Goal: Task Accomplishment & Management: Manage account settings

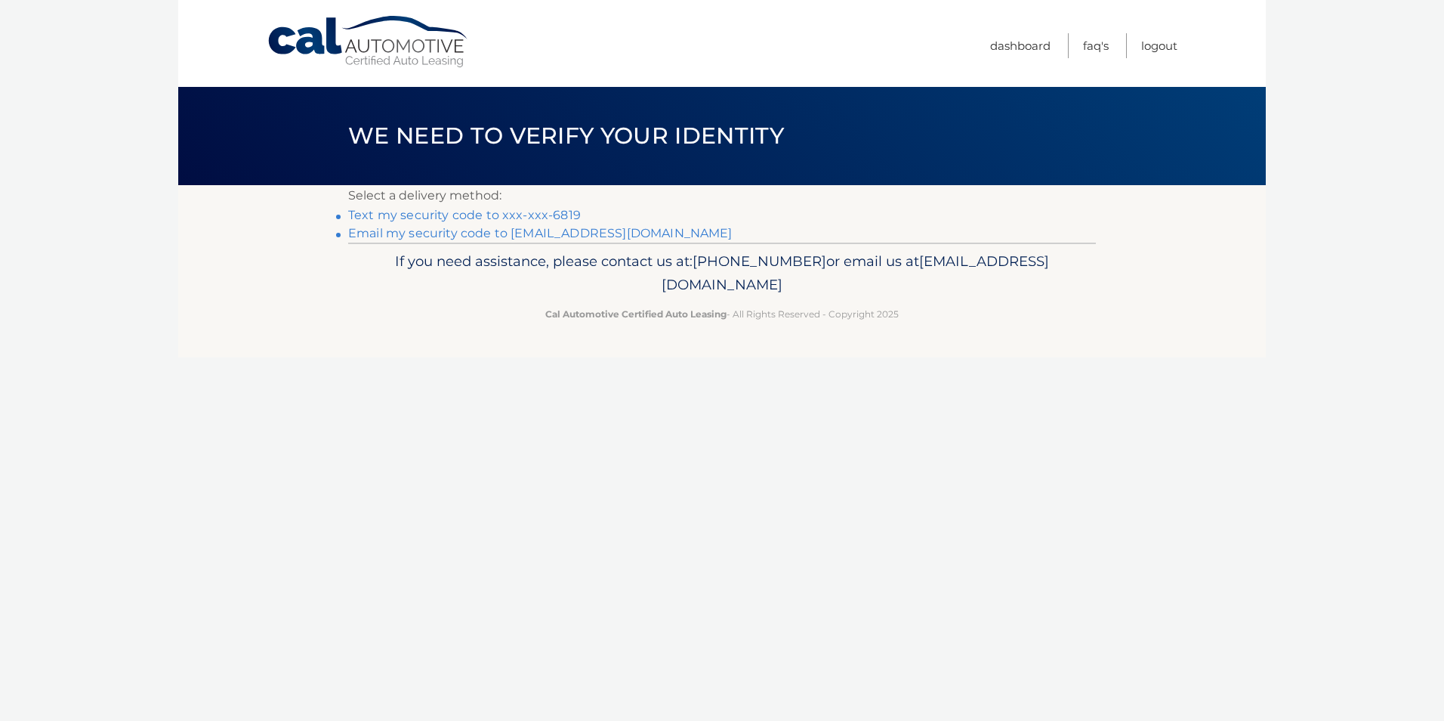
click at [480, 218] on link "Text my security code to xxx-xxx-6819" at bounding box center [464, 215] width 233 height 14
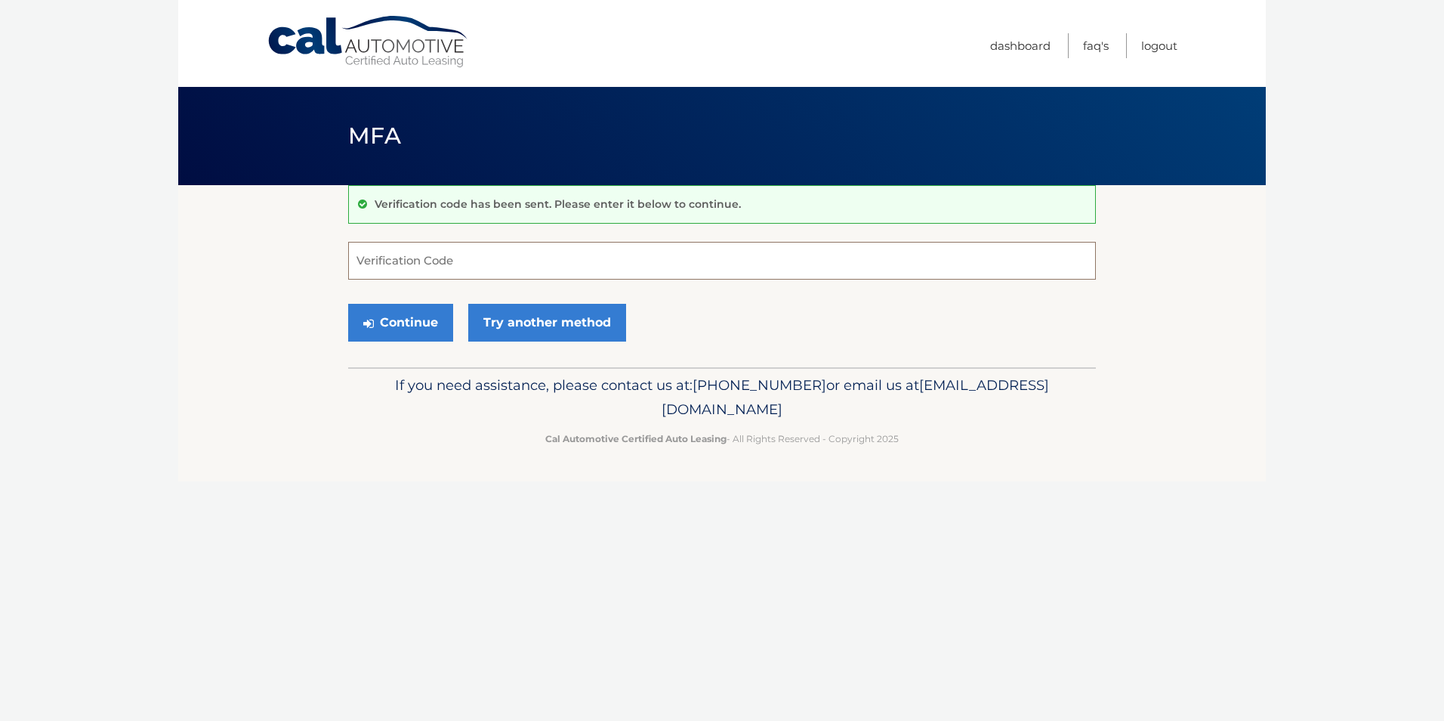
click at [504, 270] on input "Verification Code" at bounding box center [722, 261] width 748 height 38
type input "385085"
click at [390, 323] on button "Continue" at bounding box center [400, 323] width 105 height 38
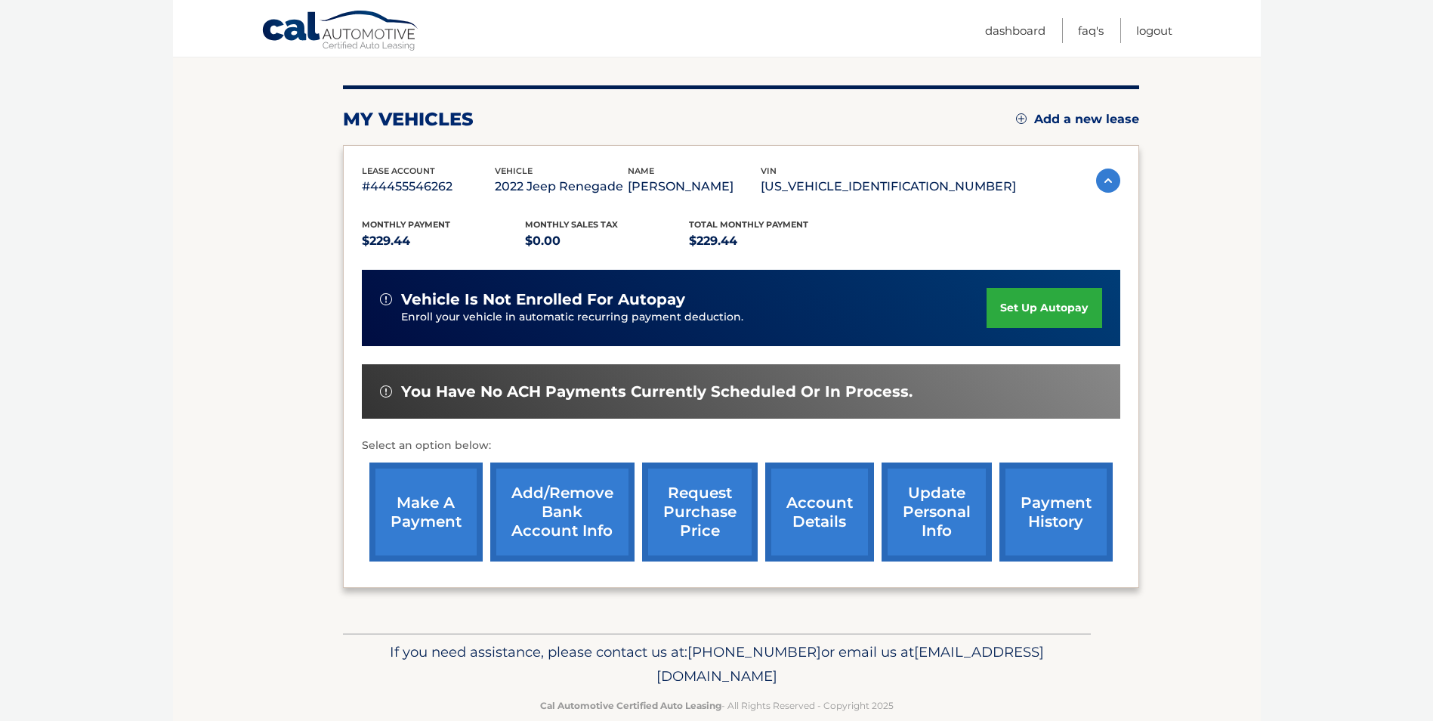
scroll to position [195, 0]
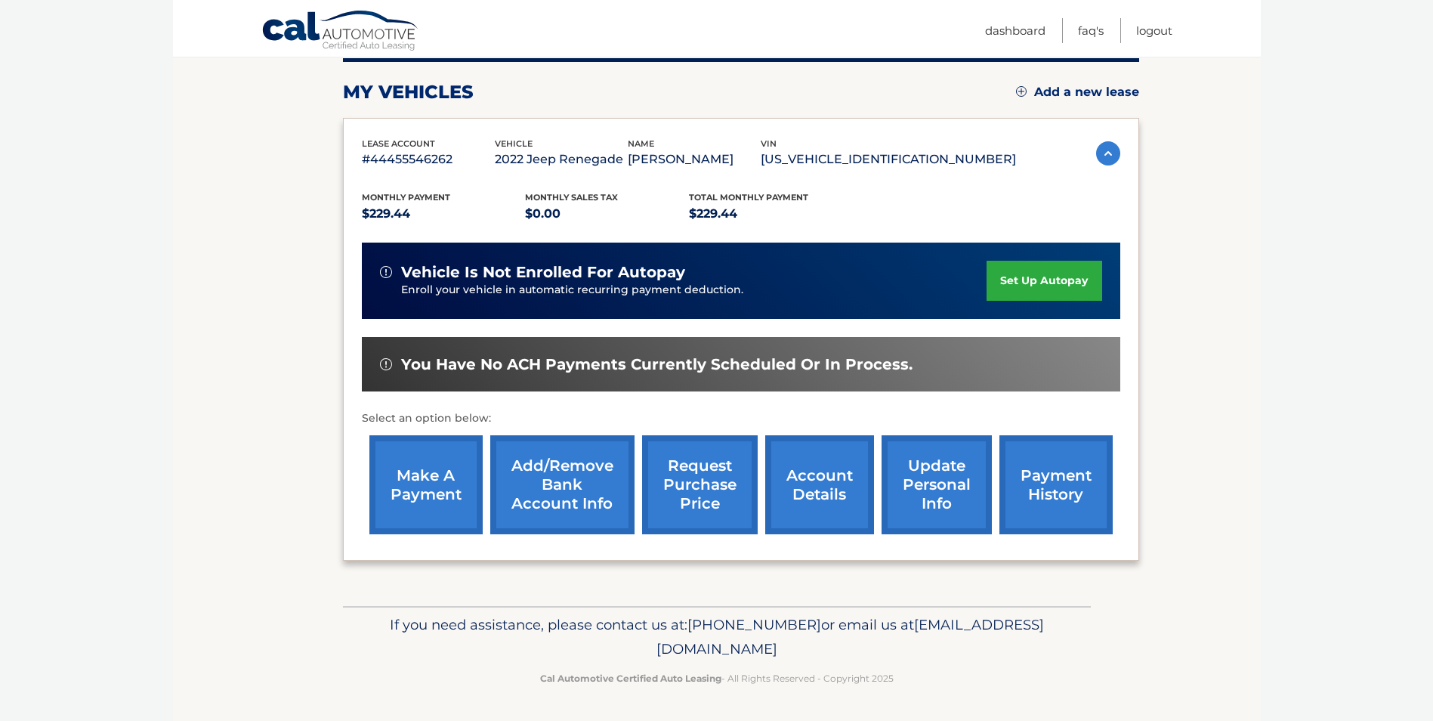
drag, startPoint x: 425, startPoint y: 483, endPoint x: 414, endPoint y: 486, distance: 11.6
click at [424, 483] on link "make a payment" at bounding box center [425, 484] width 113 height 99
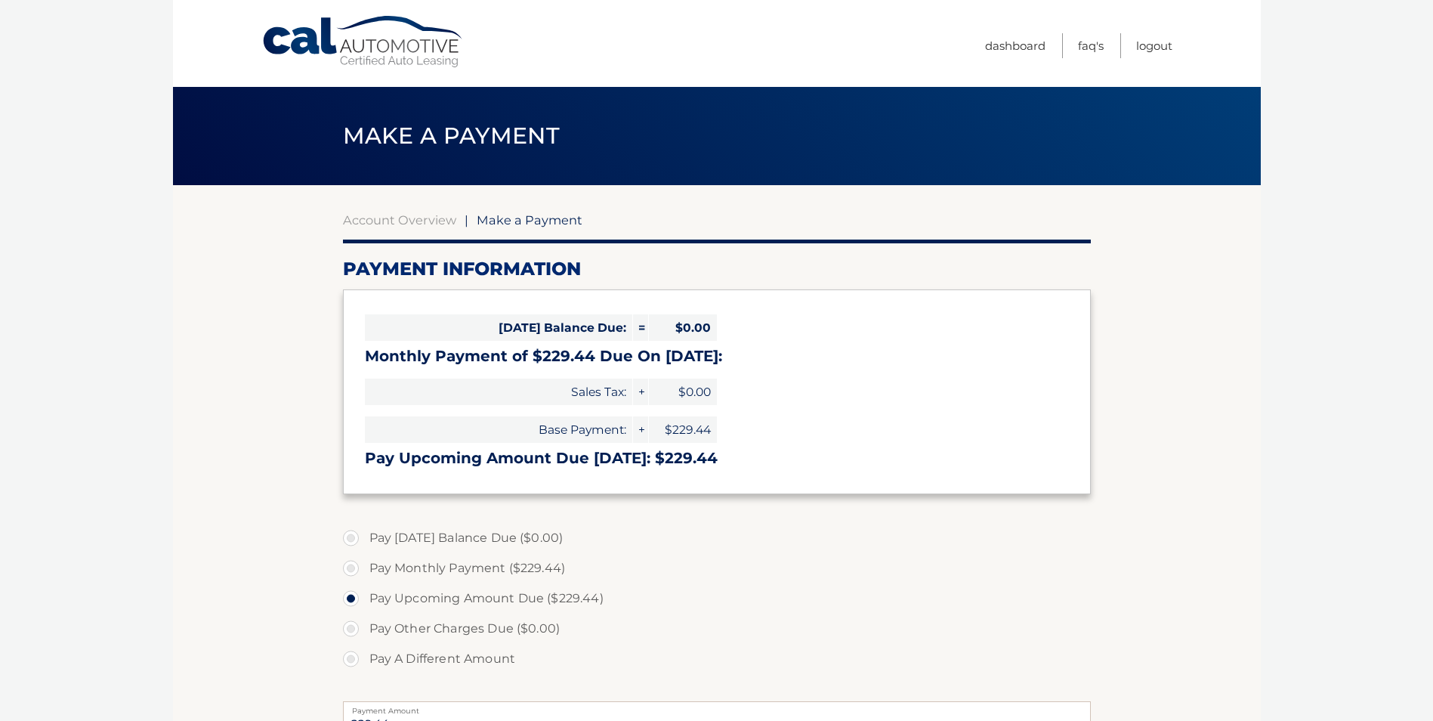
select select "M2YzZGE0M2QtY2FhNC00N2Y0LThmYzQtOGJkMjljNzlkMjI5"
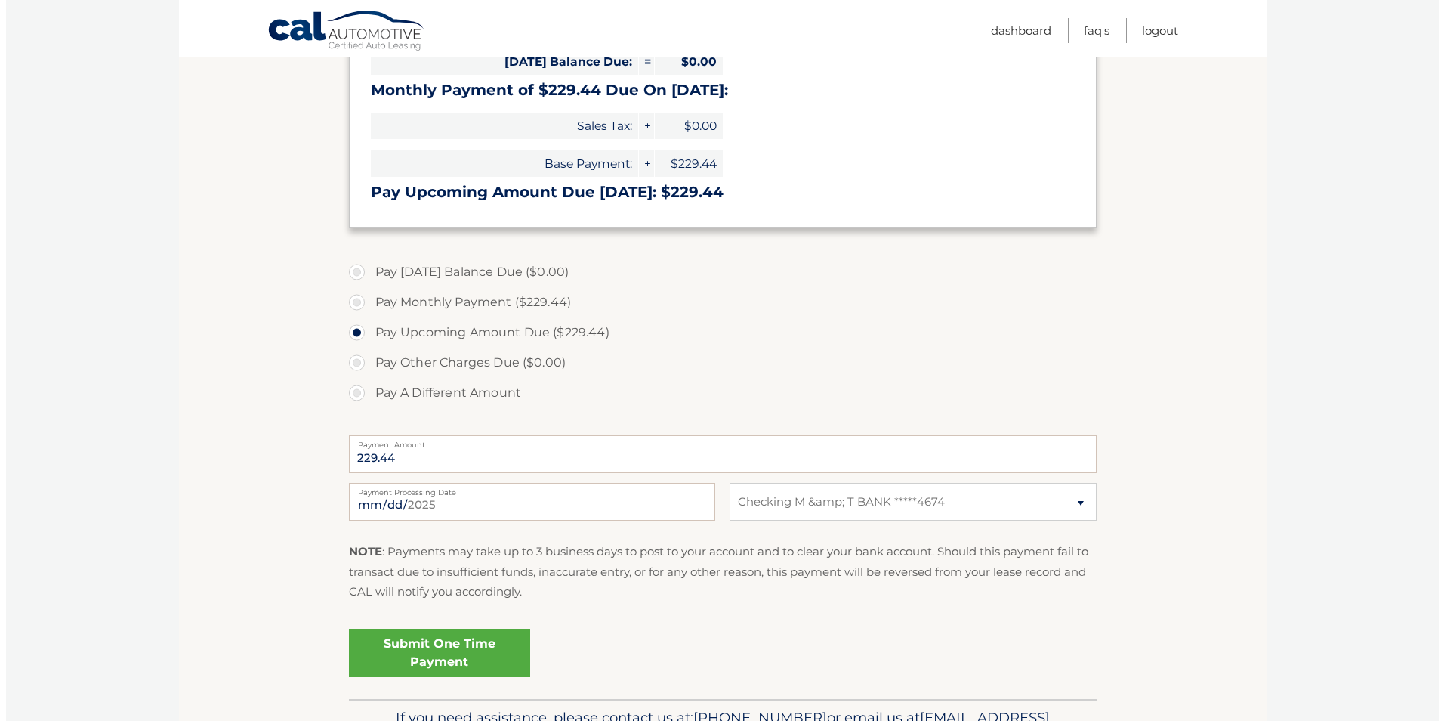
scroll to position [302, 0]
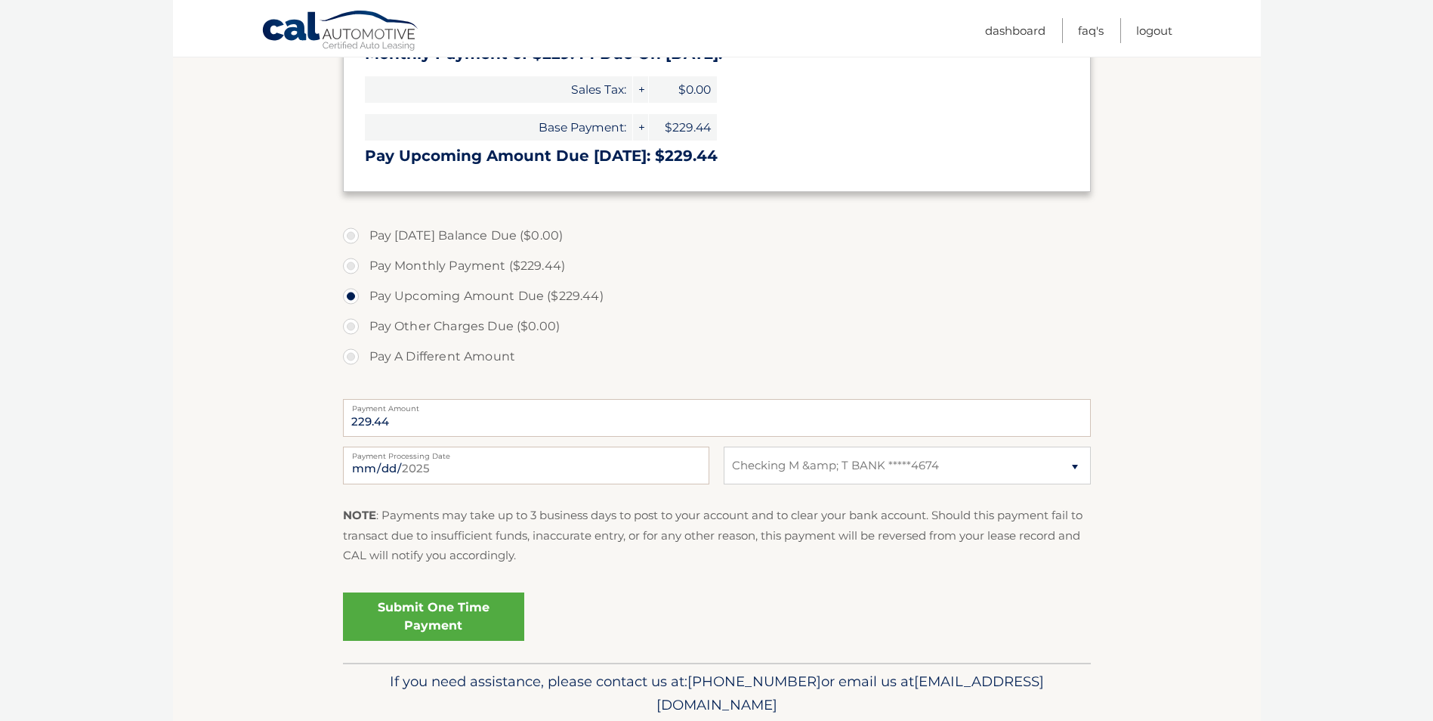
click at [445, 605] on link "Submit One Time Payment" at bounding box center [433, 616] width 181 height 48
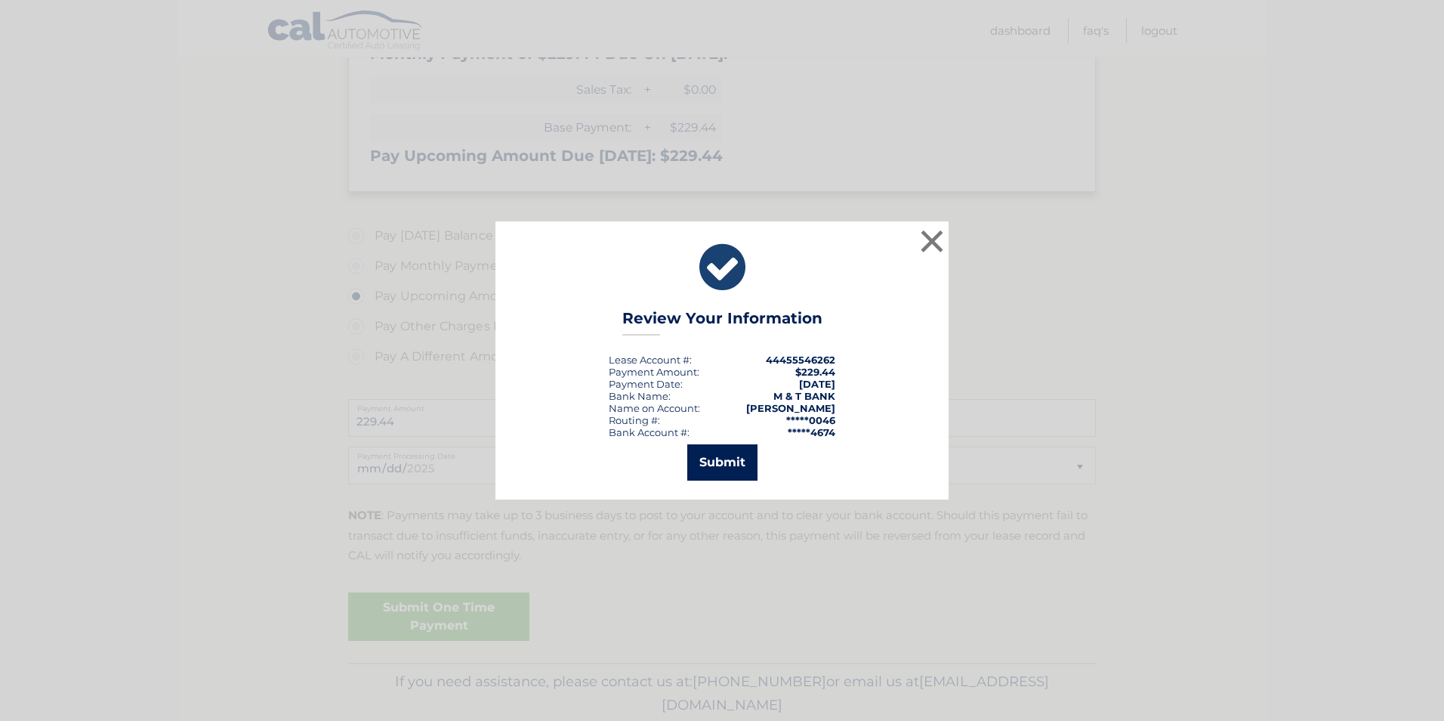
click at [721, 465] on button "Submit" at bounding box center [722, 462] width 70 height 36
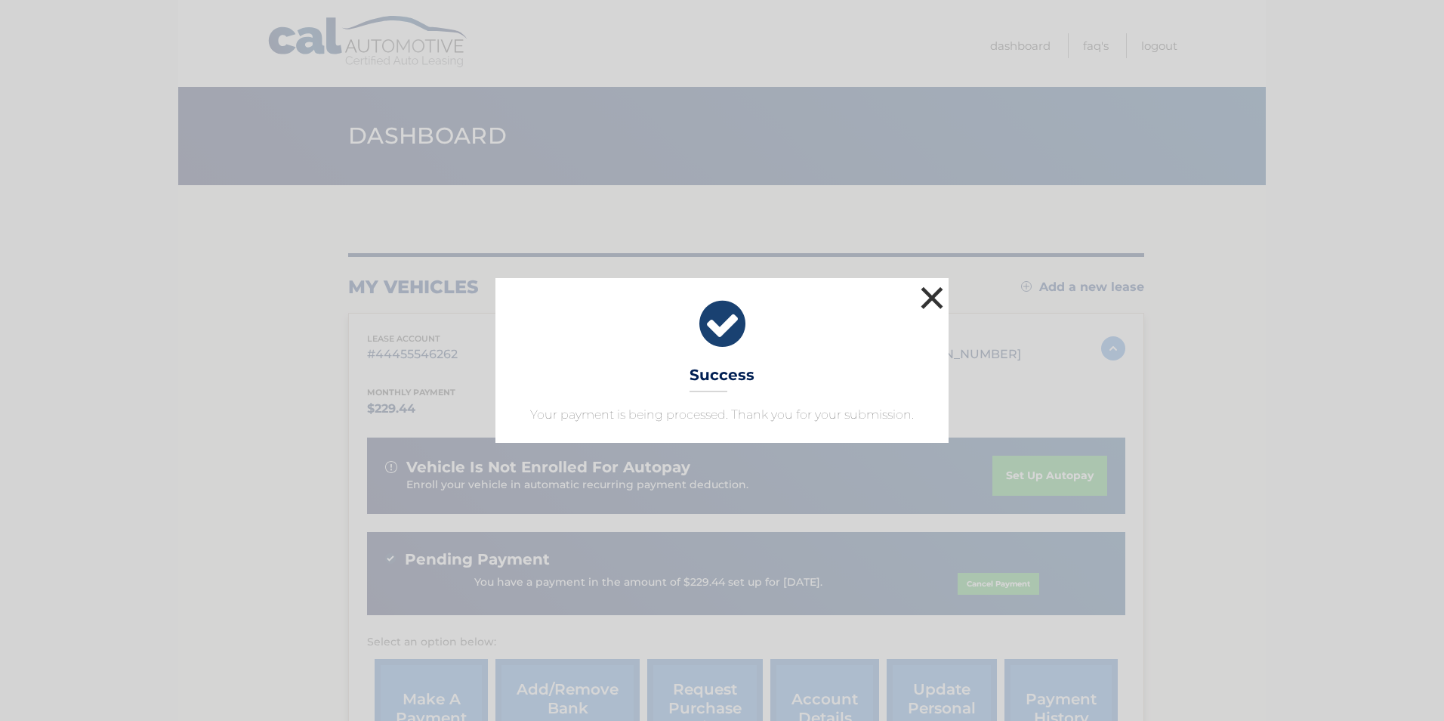
click at [924, 301] on button "×" at bounding box center [932, 297] width 30 height 30
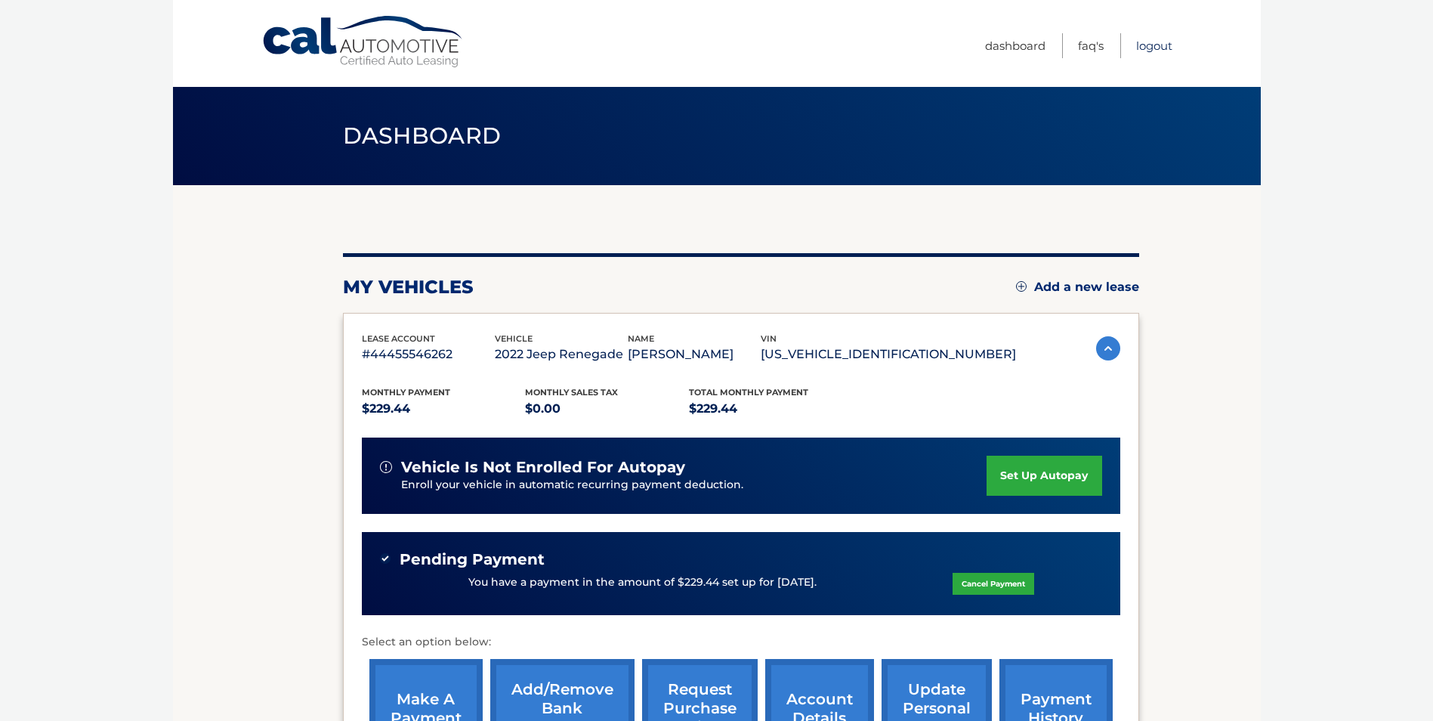
click at [1153, 48] on link "Logout" at bounding box center [1154, 45] width 36 height 25
click at [1156, 48] on link "Logout" at bounding box center [1154, 45] width 36 height 25
